Goal: Book appointment/travel/reservation

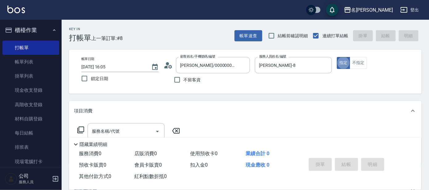
type button "true"
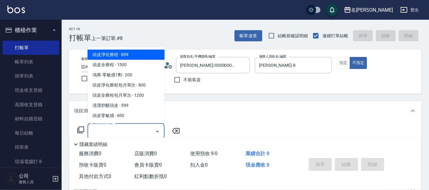
type input "頭皮淨化療程(101)"
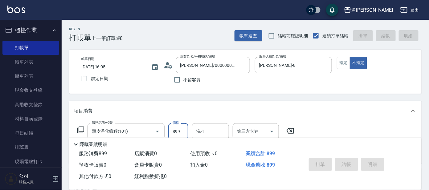
type input "[DATE] 16:50"
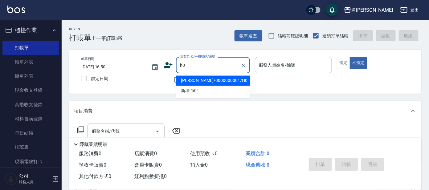
type input "[PERSON_NAME]/0000000001/H0"
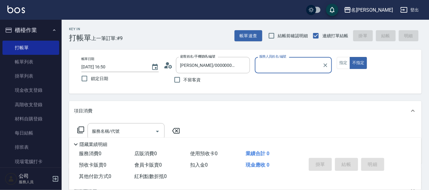
type input "[PERSON_NAME]-8"
click at [350, 57] on button "不指定" at bounding box center [358, 63] width 17 height 12
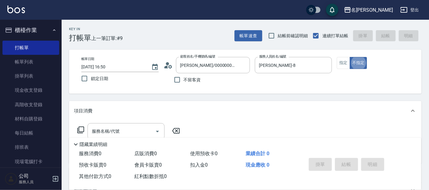
type button "false"
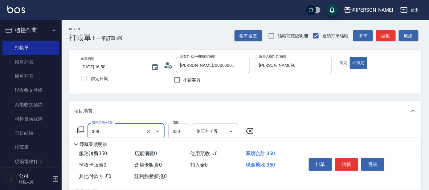
type input "學生剪髮(UP)(308)"
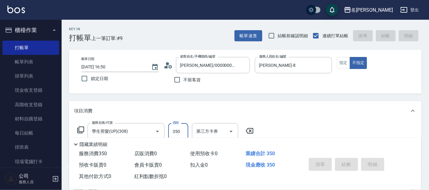
type input "[DATE] 17:14"
